Goal: Transaction & Acquisition: Subscribe to service/newsletter

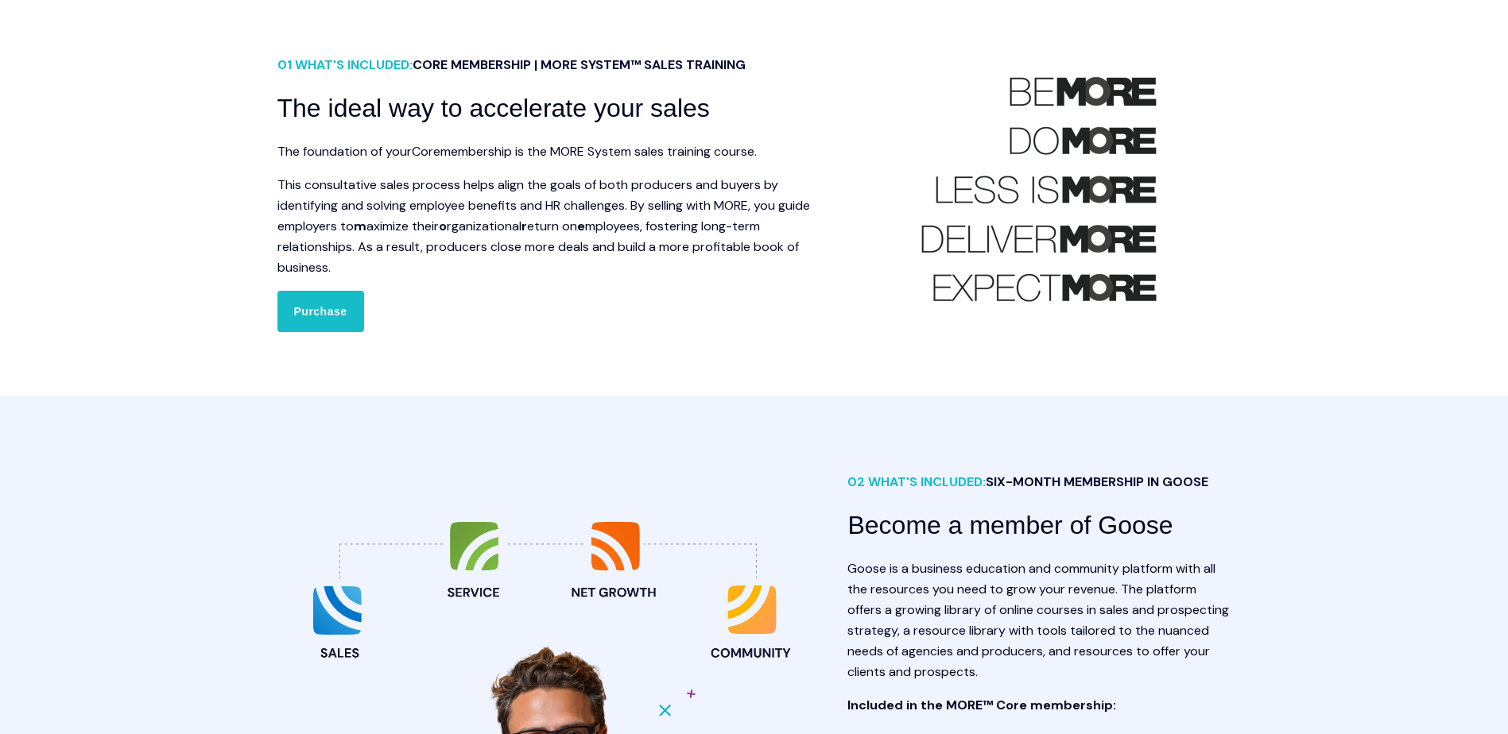
scroll to position [556, 0]
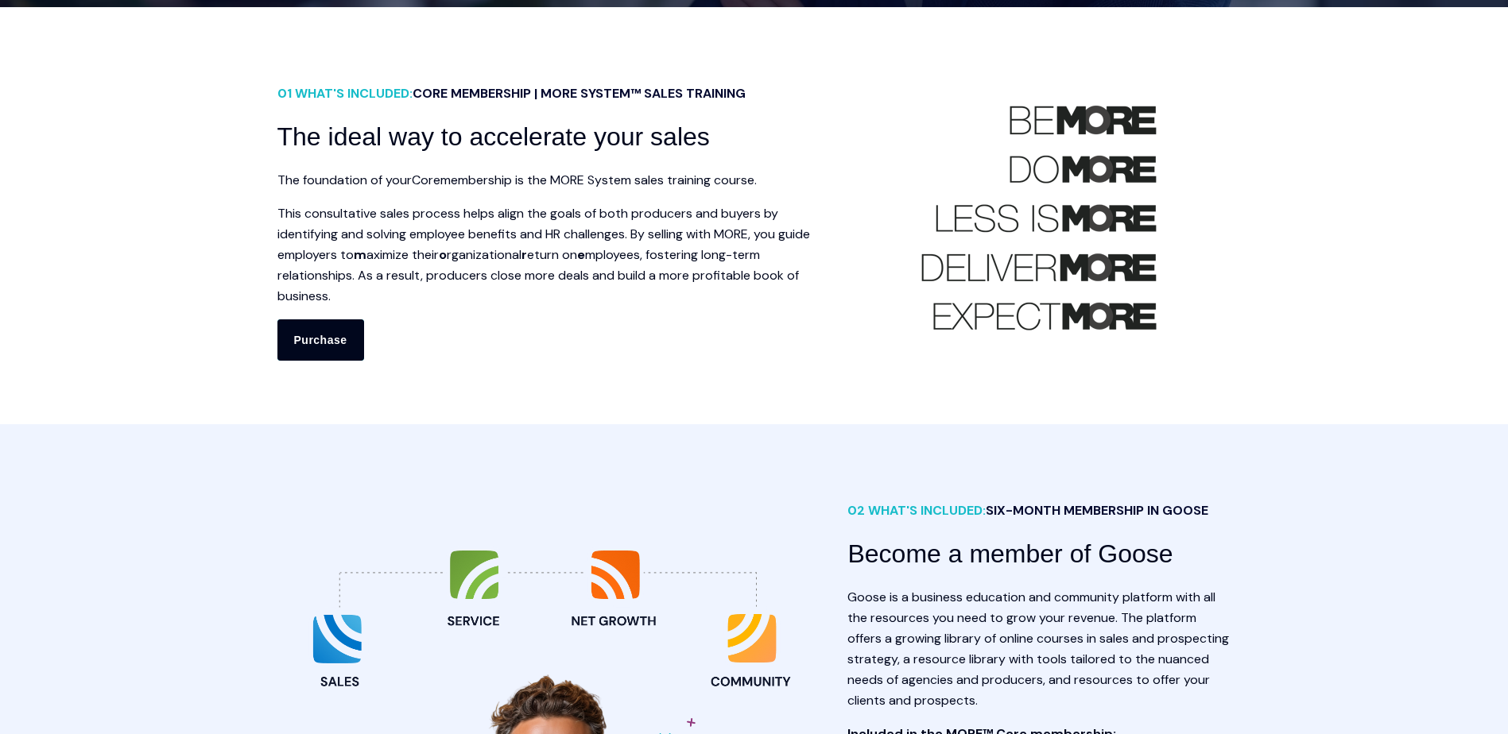
click at [322, 342] on link "Purchase" at bounding box center [320, 340] width 87 height 41
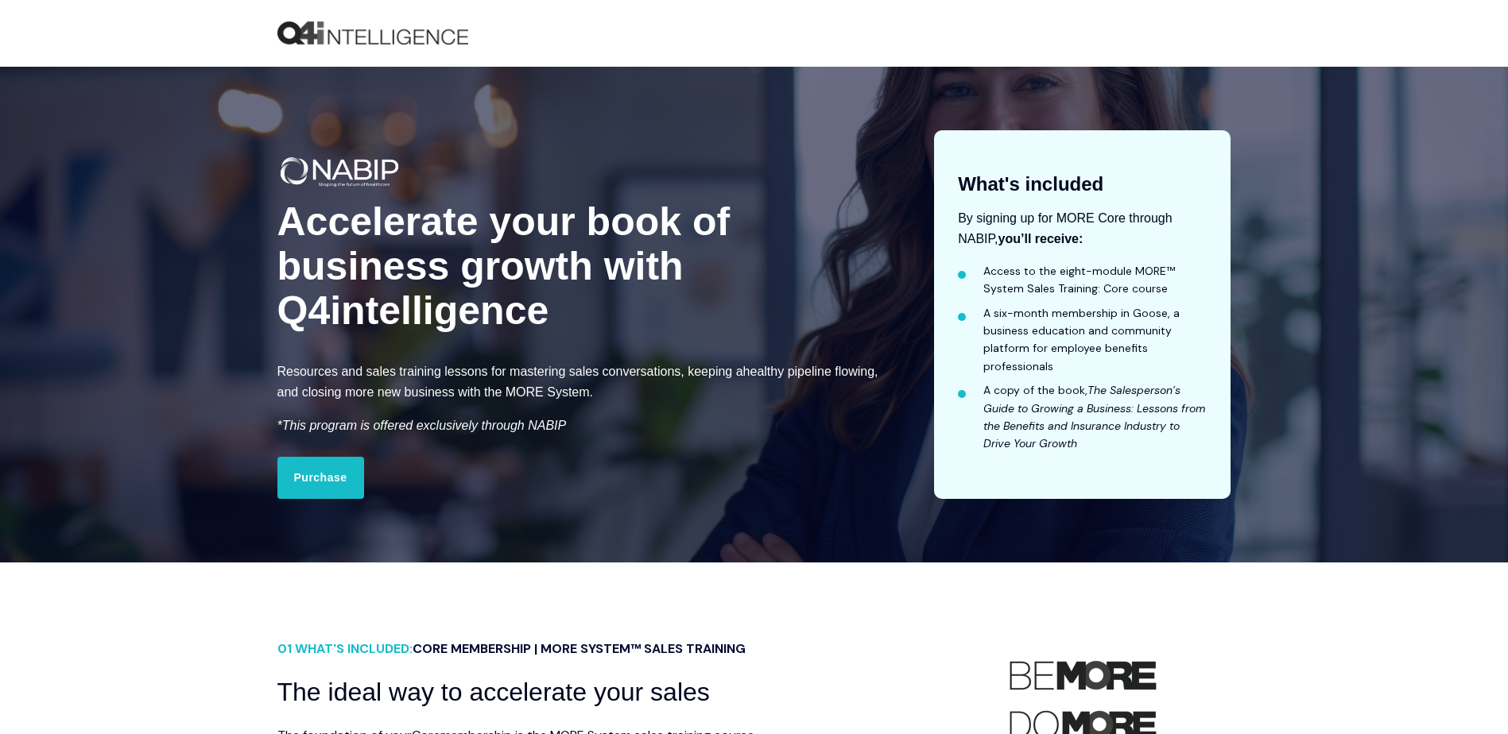
scroll to position [0, 0]
